Goal: Transaction & Acquisition: Purchase product/service

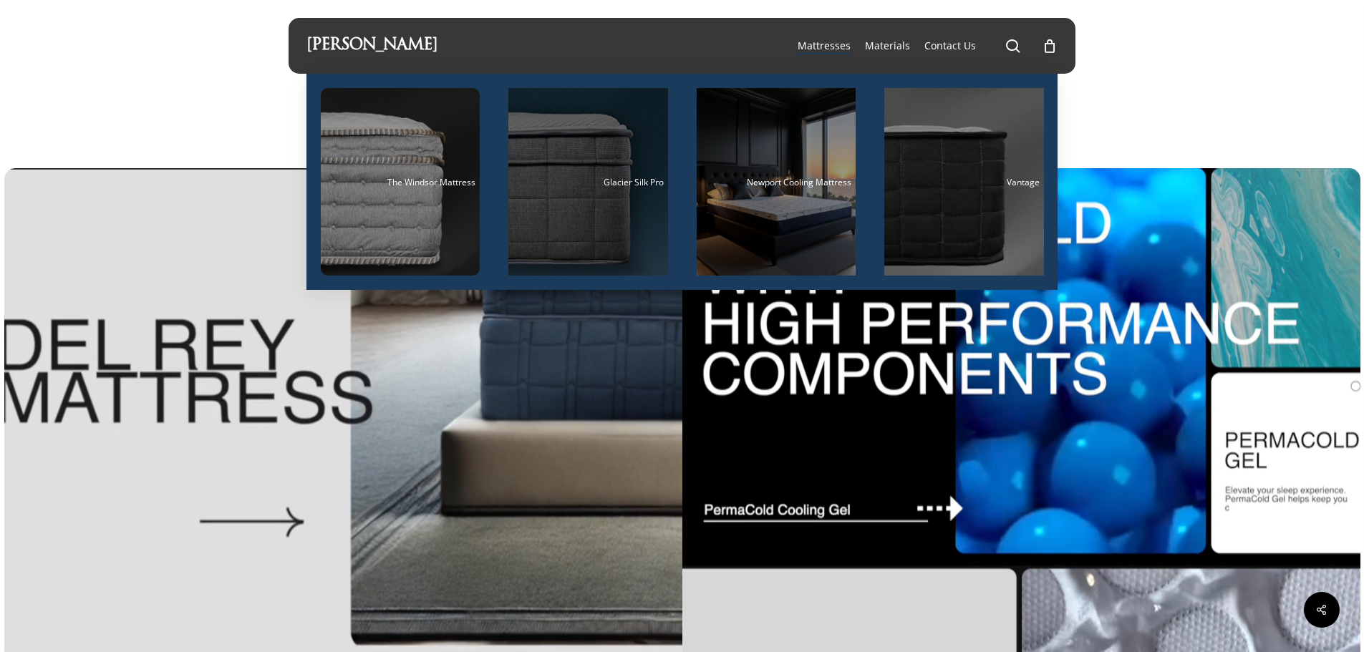
click at [601, 210] on div "Main Menu" at bounding box center [588, 182] width 160 height 188
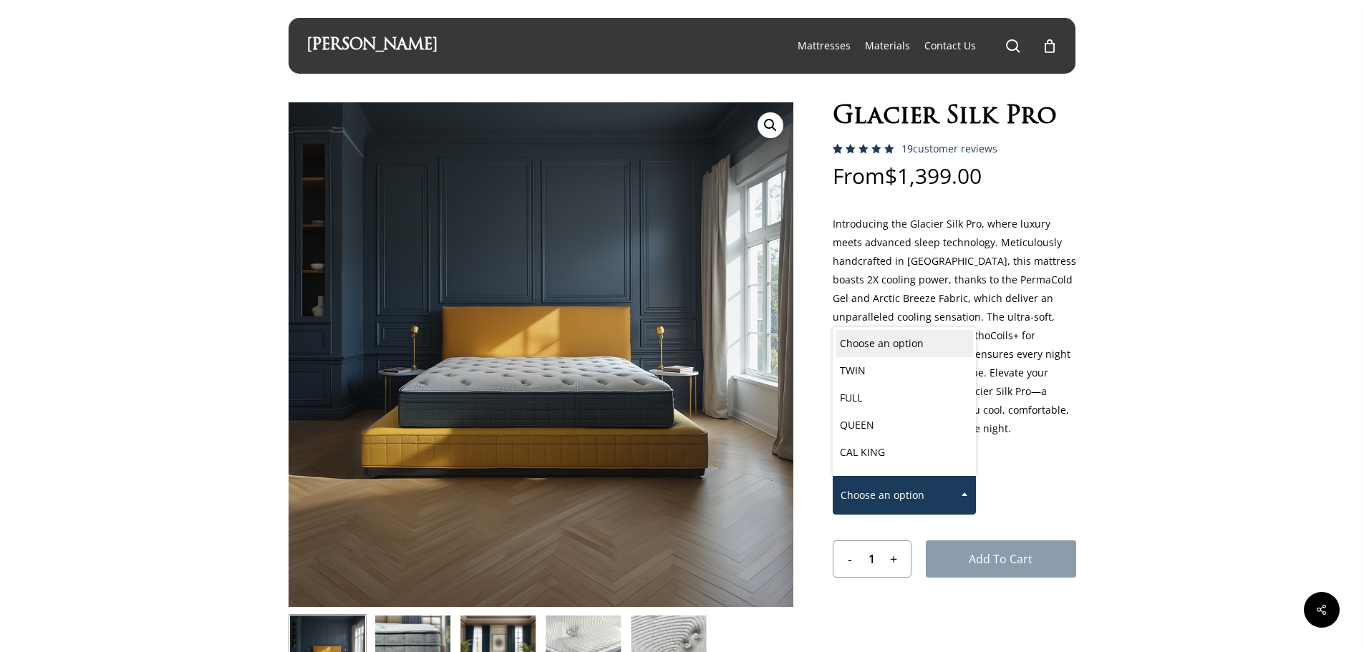
click at [929, 490] on span "Choose an option" at bounding box center [904, 495] width 142 height 30
select select "QUEEN"
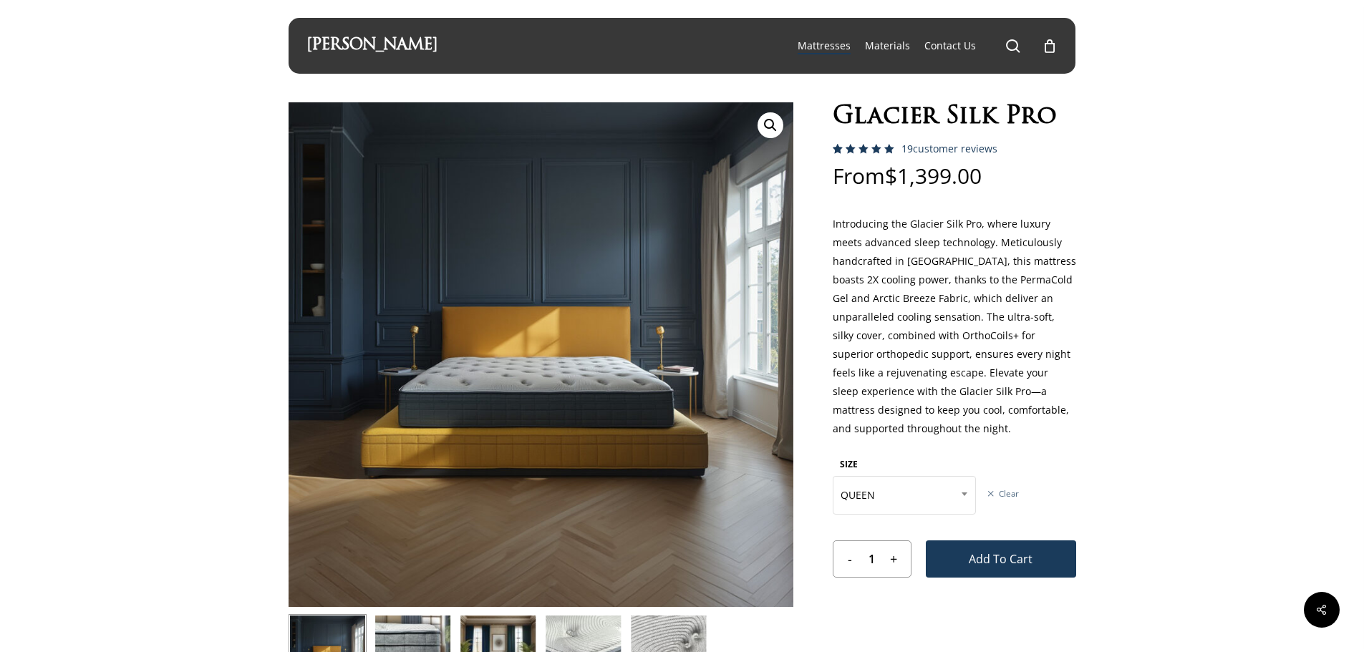
select select "QUEEN"
